Goal: Task Accomplishment & Management: Complete application form

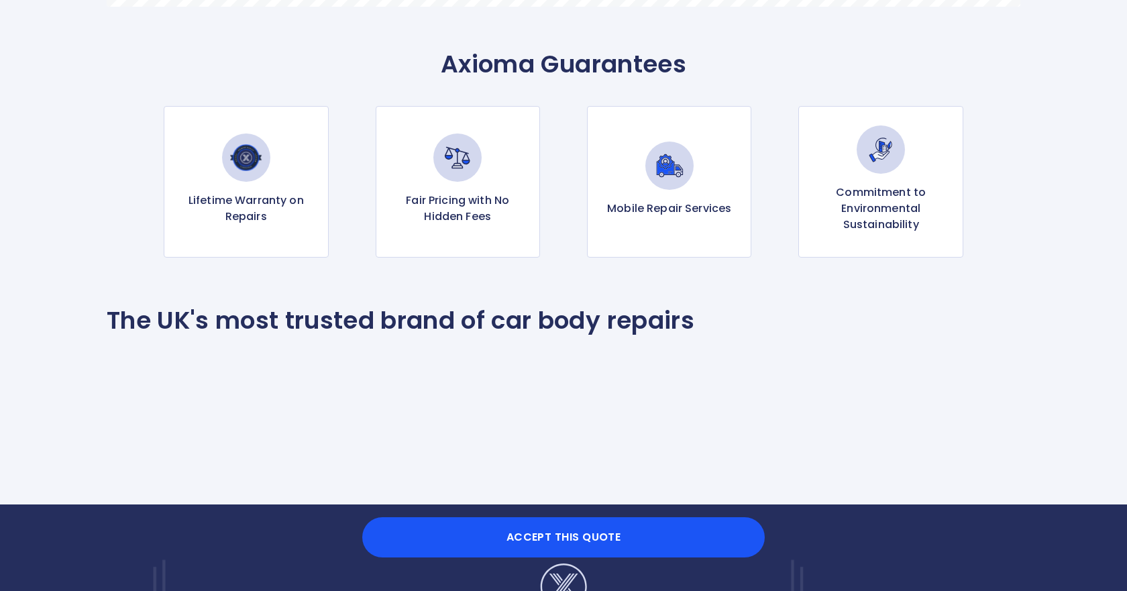
scroll to position [1317, 0]
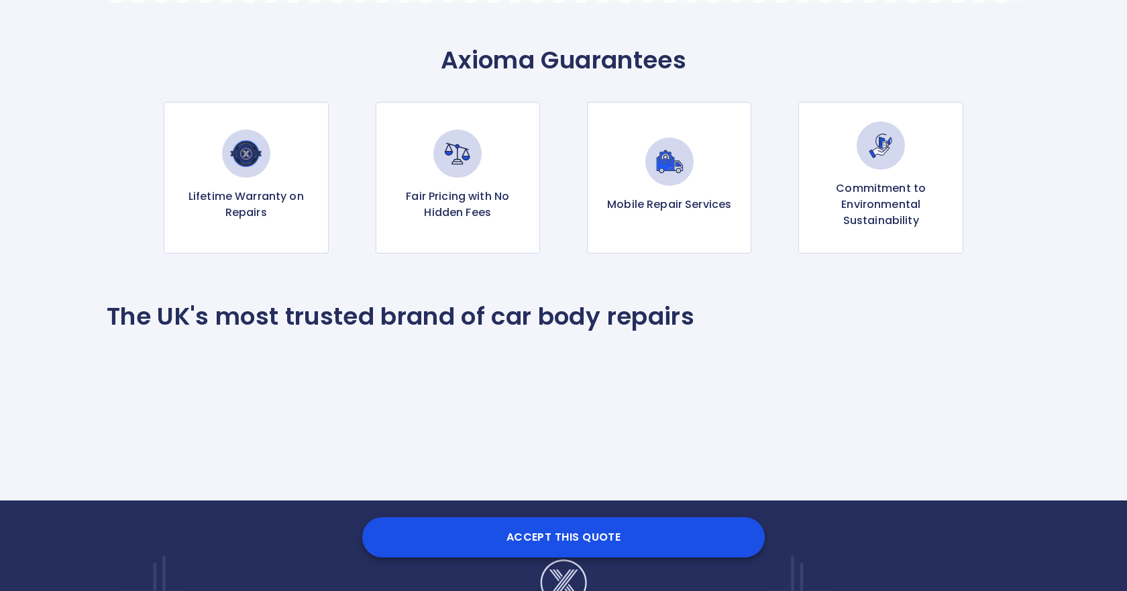
click at [523, 544] on button "Accept this Quote" at bounding box center [563, 537] width 403 height 40
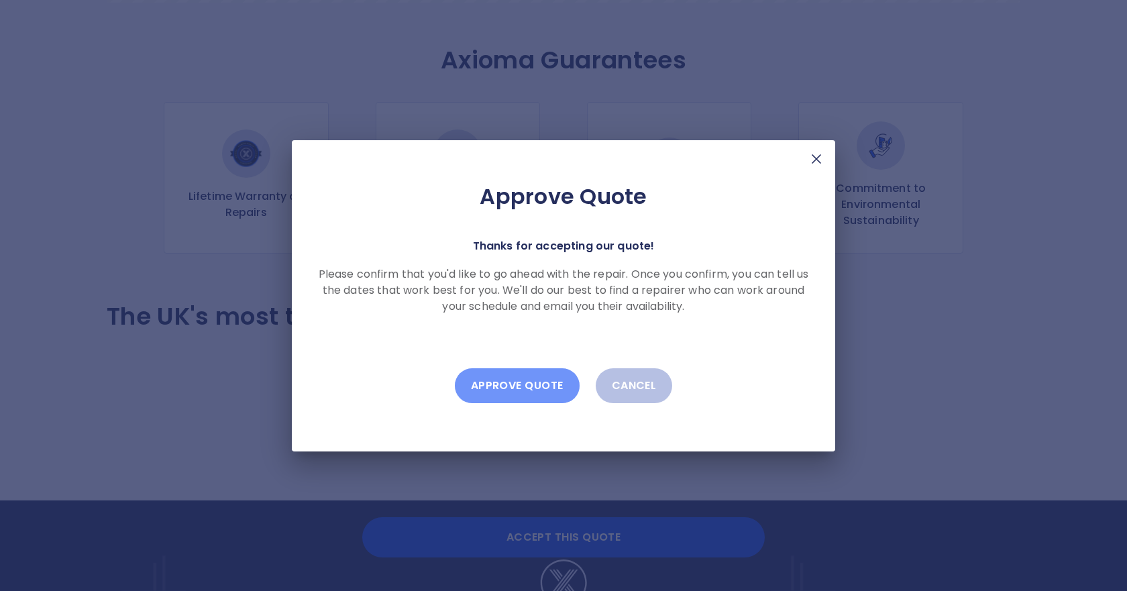
click at [498, 385] on button "Approve Quote" at bounding box center [517, 385] width 125 height 35
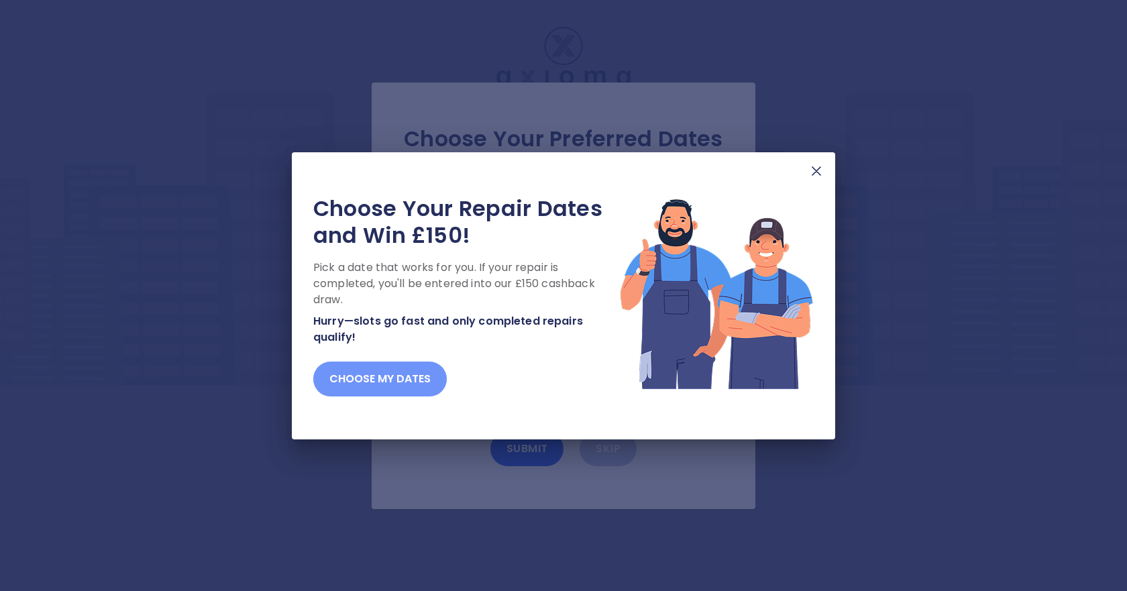
click at [399, 384] on button "Choose my dates" at bounding box center [380, 379] width 134 height 35
click at [821, 173] on img at bounding box center [817, 171] width 16 height 16
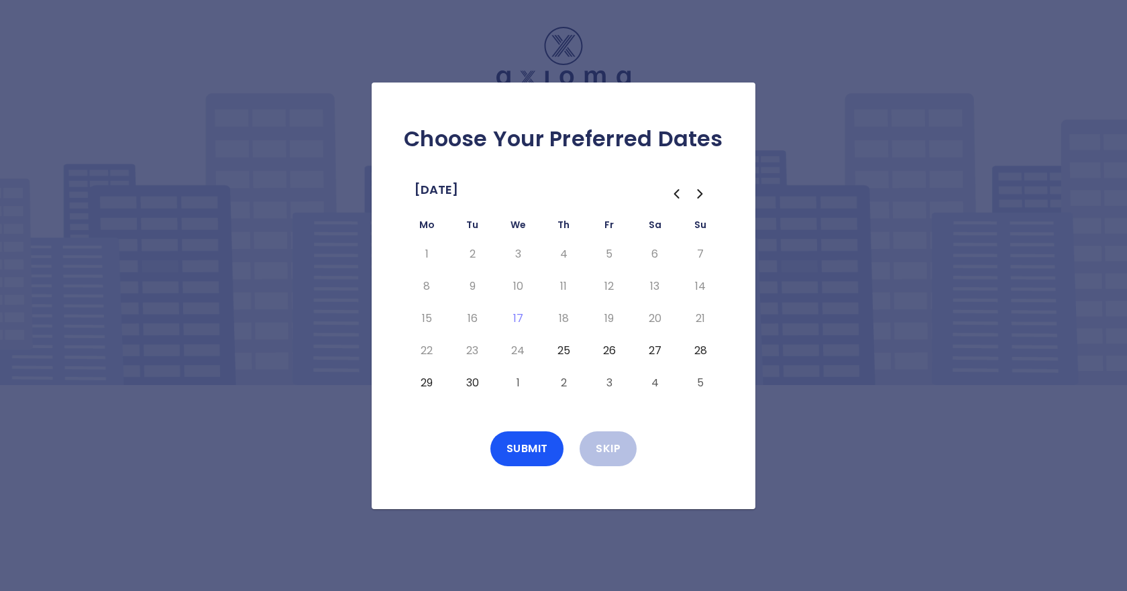
click at [423, 384] on button "29" at bounding box center [427, 382] width 24 height 21
click at [520, 444] on button "Submit" at bounding box center [528, 448] width 74 height 35
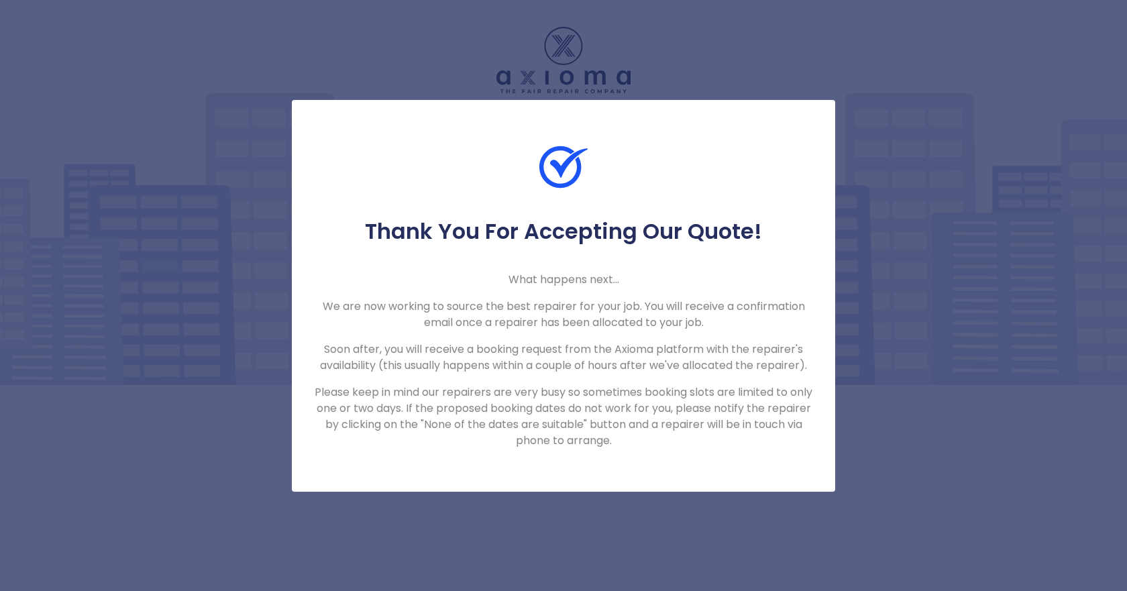
click at [576, 528] on div "Thank You For Accepting Our Quote! What happens next... We are now working to s…" at bounding box center [563, 295] width 1127 height 591
